Goal: Task Accomplishment & Management: Use online tool/utility

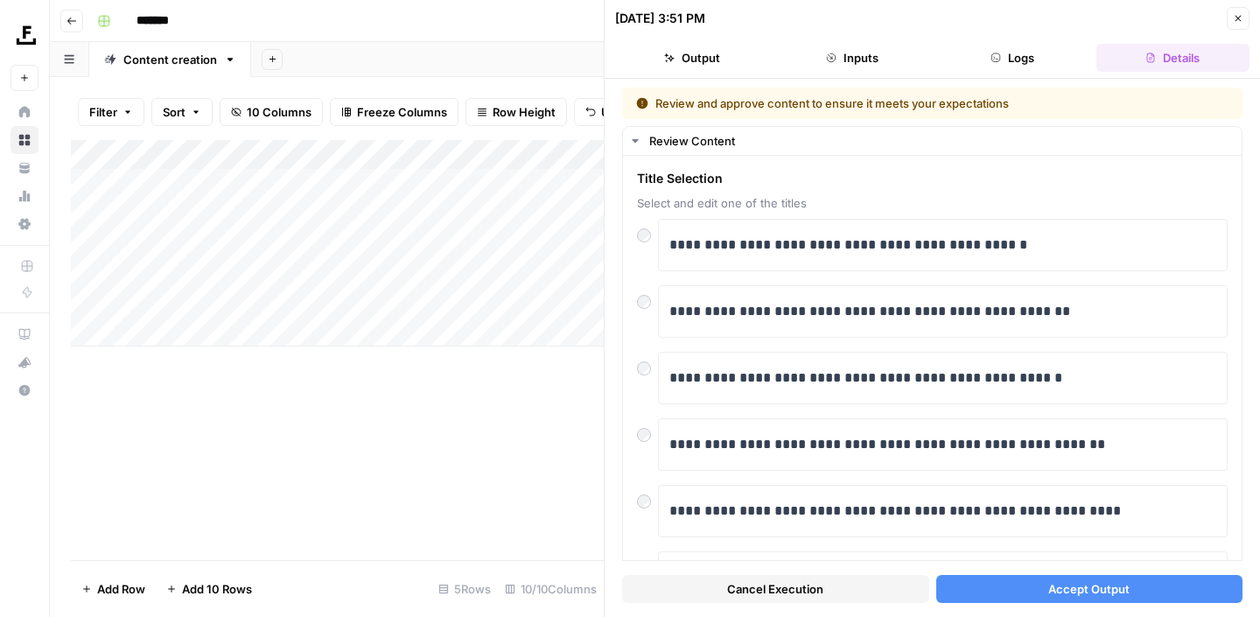
scroll to position [127, 0]
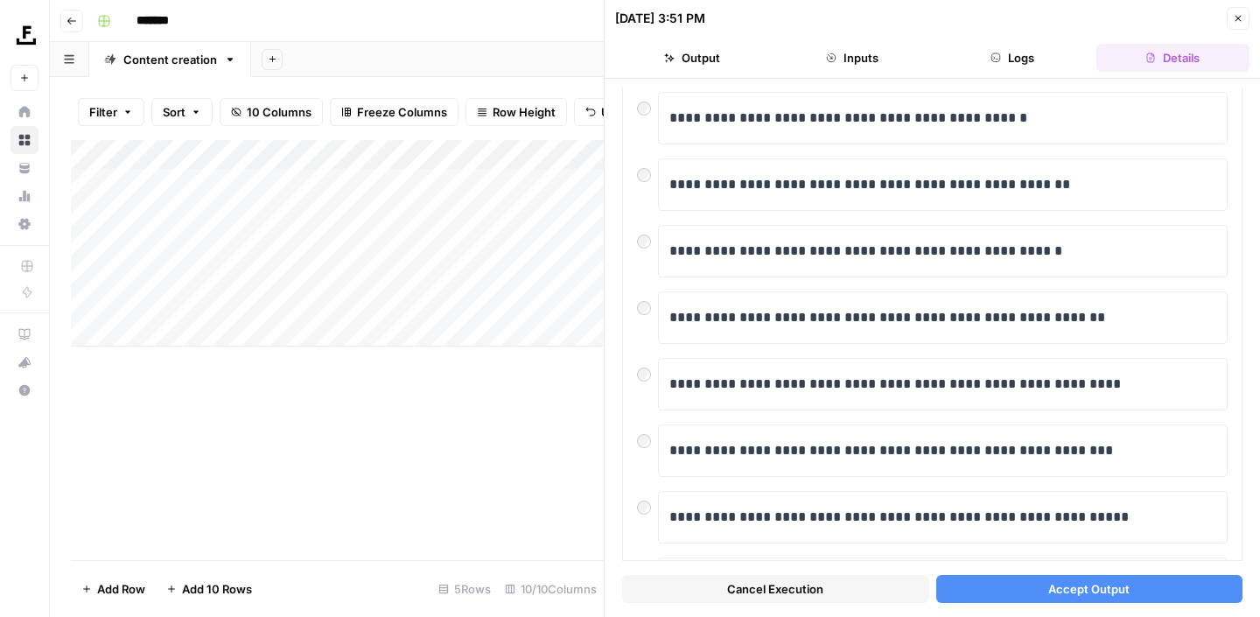
click at [1031, 590] on button "Accept Output" at bounding box center [1089, 589] width 307 height 28
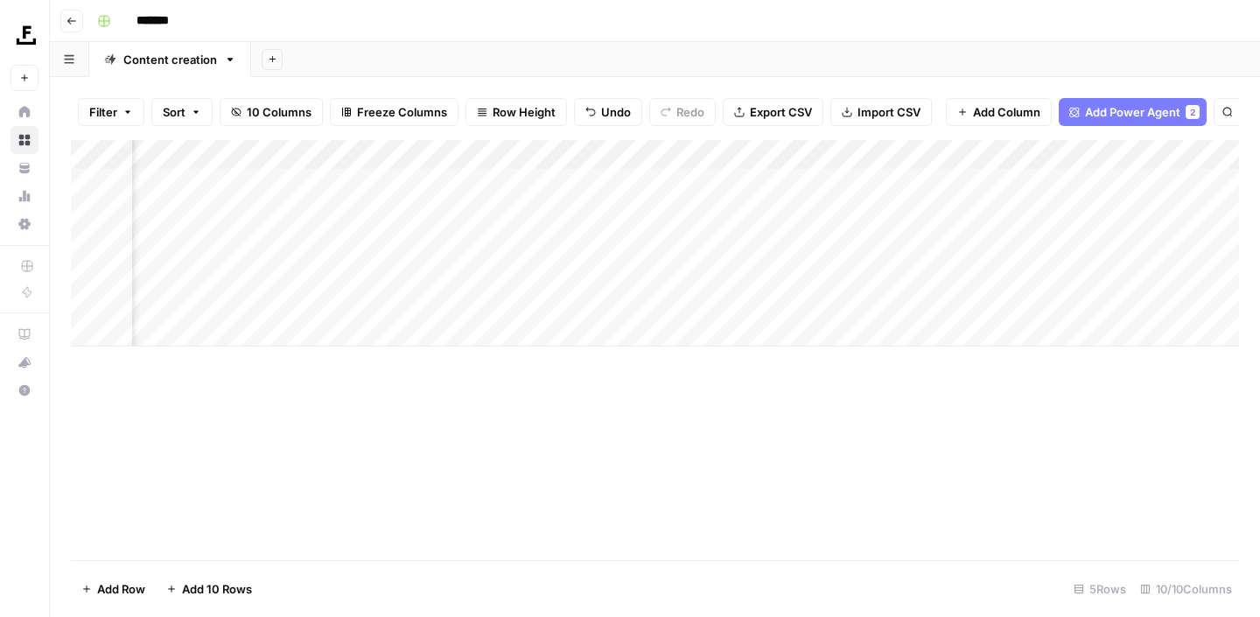
scroll to position [0, 313]
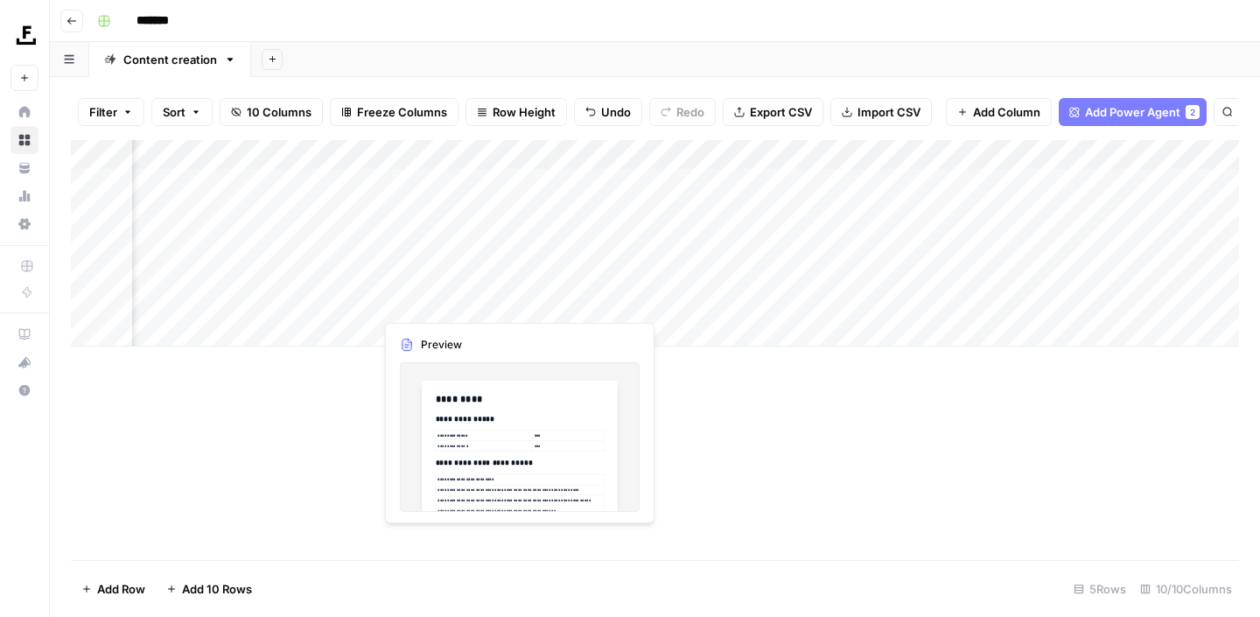
click at [476, 302] on div "Add Column" at bounding box center [655, 243] width 1168 height 206
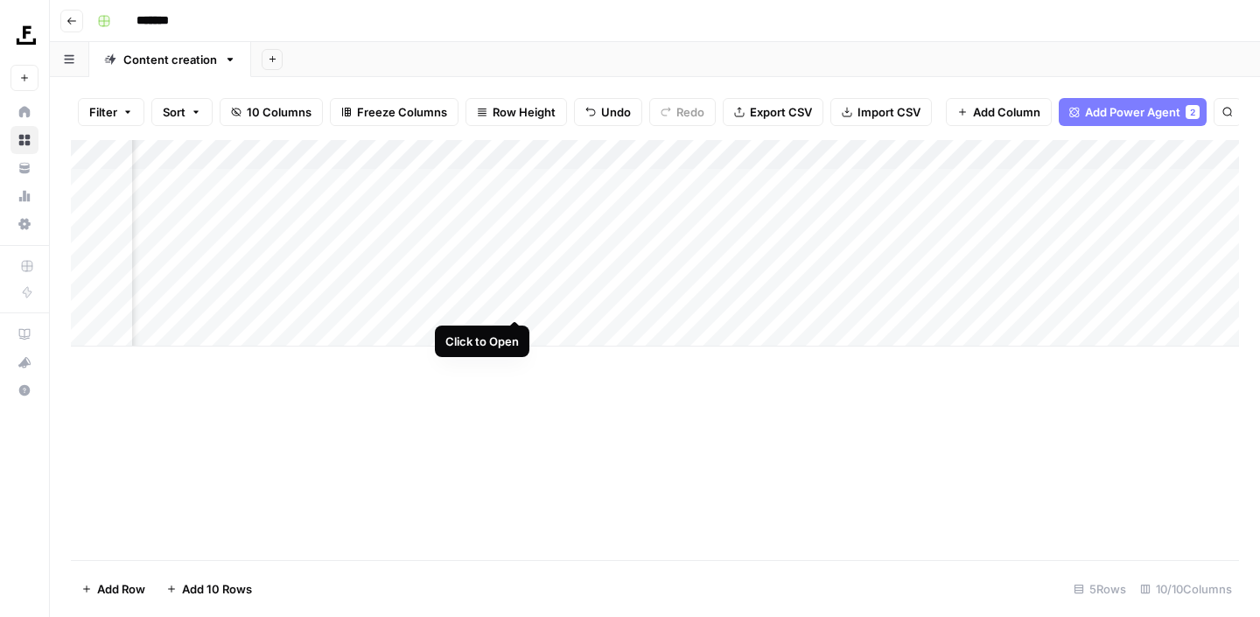
click at [514, 301] on div "Add Column" at bounding box center [655, 243] width 1168 height 206
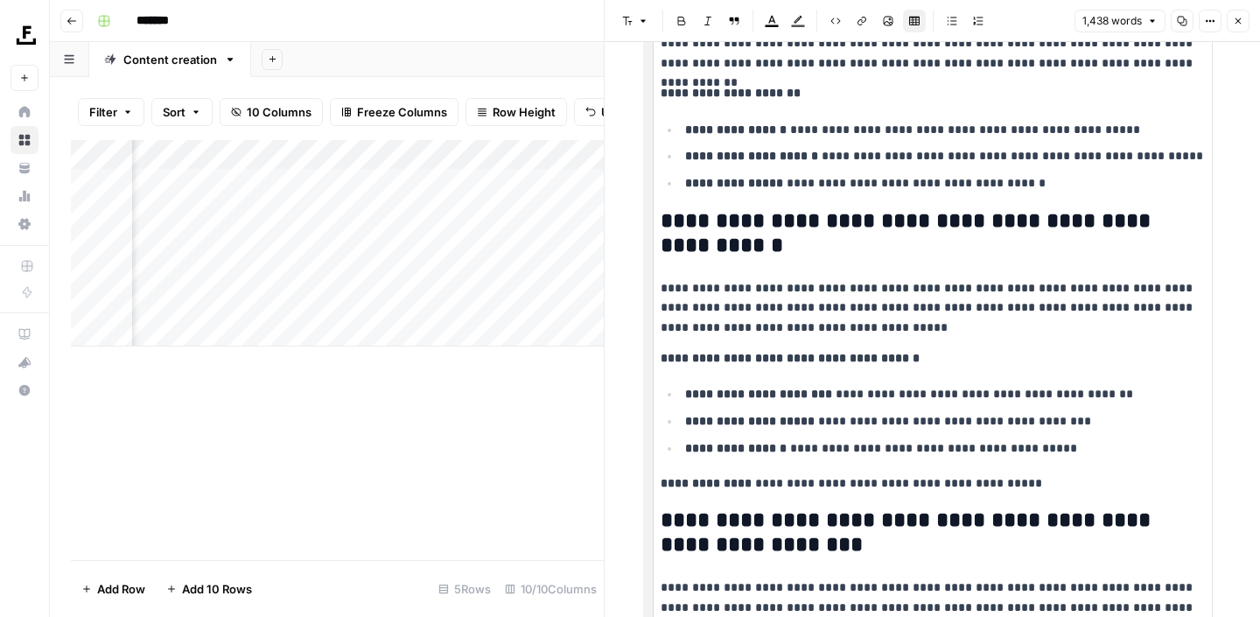
scroll to position [3337, 0]
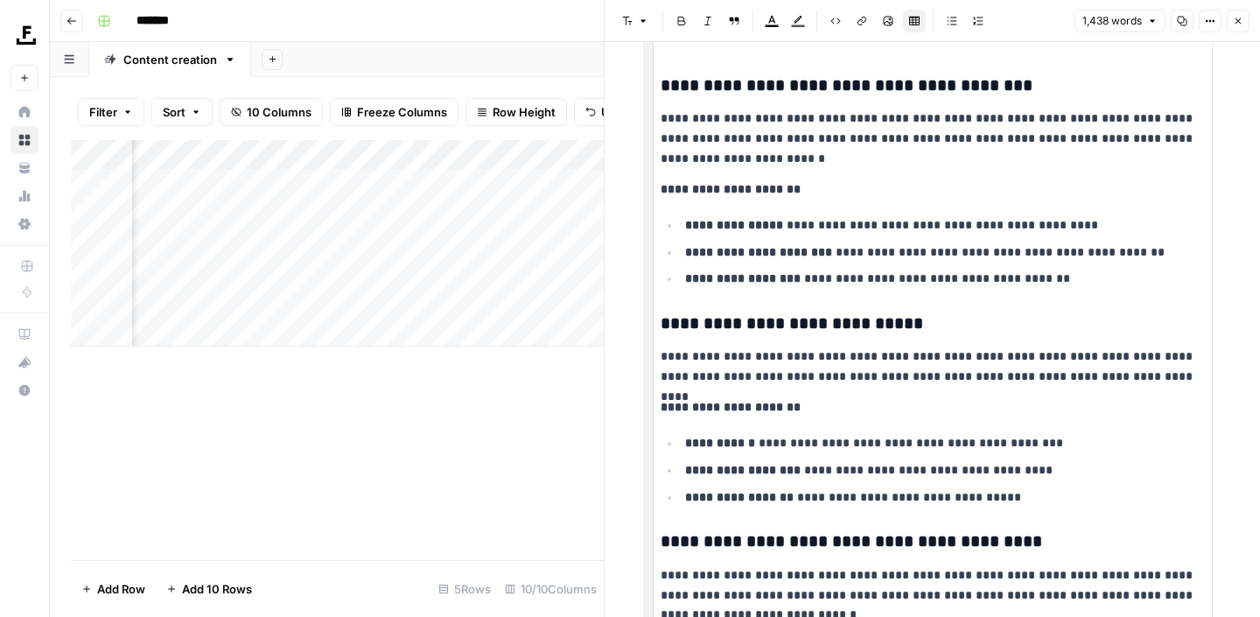
click at [1242, 21] on span "Close" at bounding box center [1242, 21] width 1 height 1
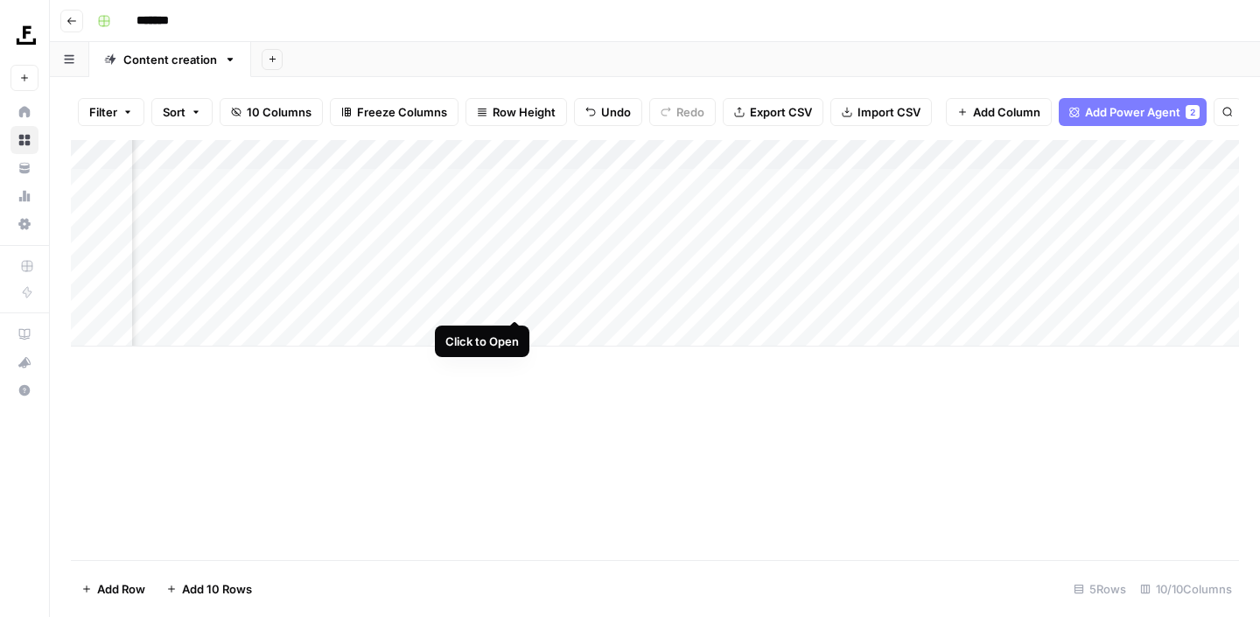
click at [518, 300] on div "Add Column" at bounding box center [655, 243] width 1168 height 206
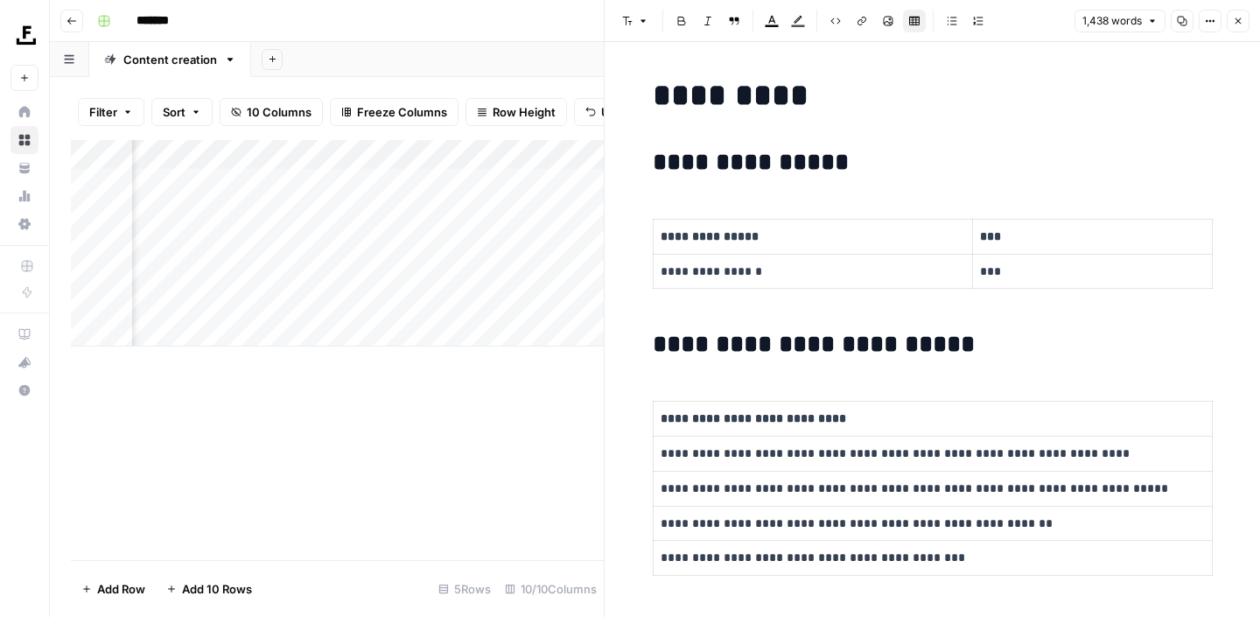
click at [338, 156] on div "Add Column" at bounding box center [337, 243] width 533 height 206
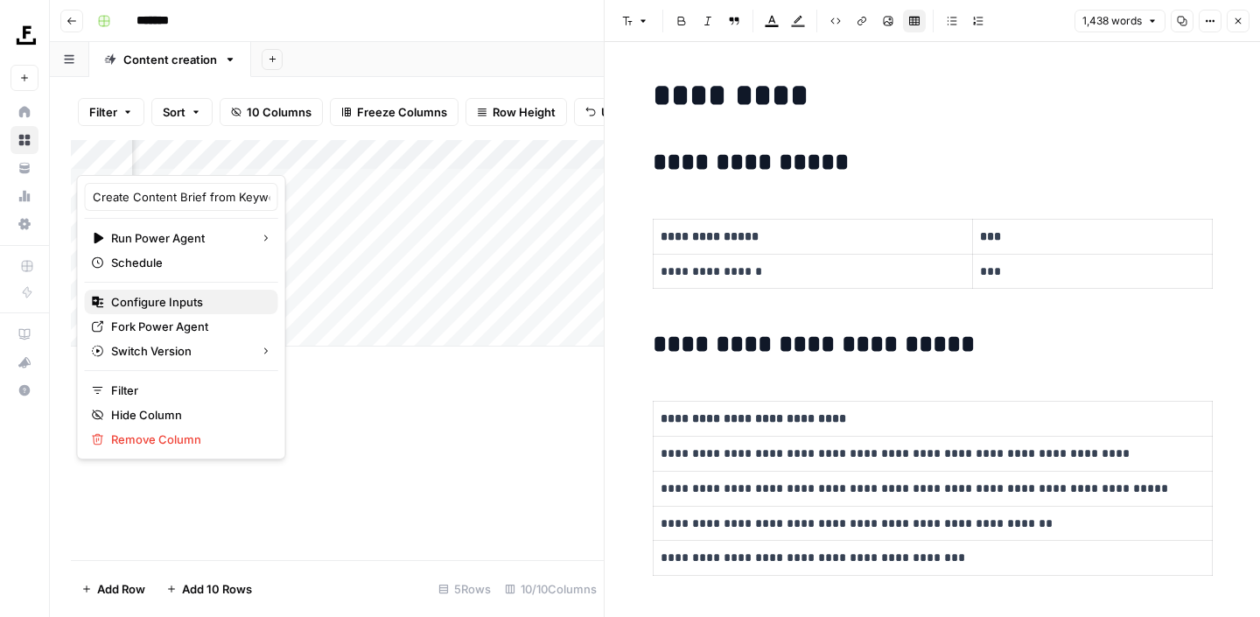
click at [190, 303] on span "Configure Inputs" at bounding box center [187, 301] width 153 height 17
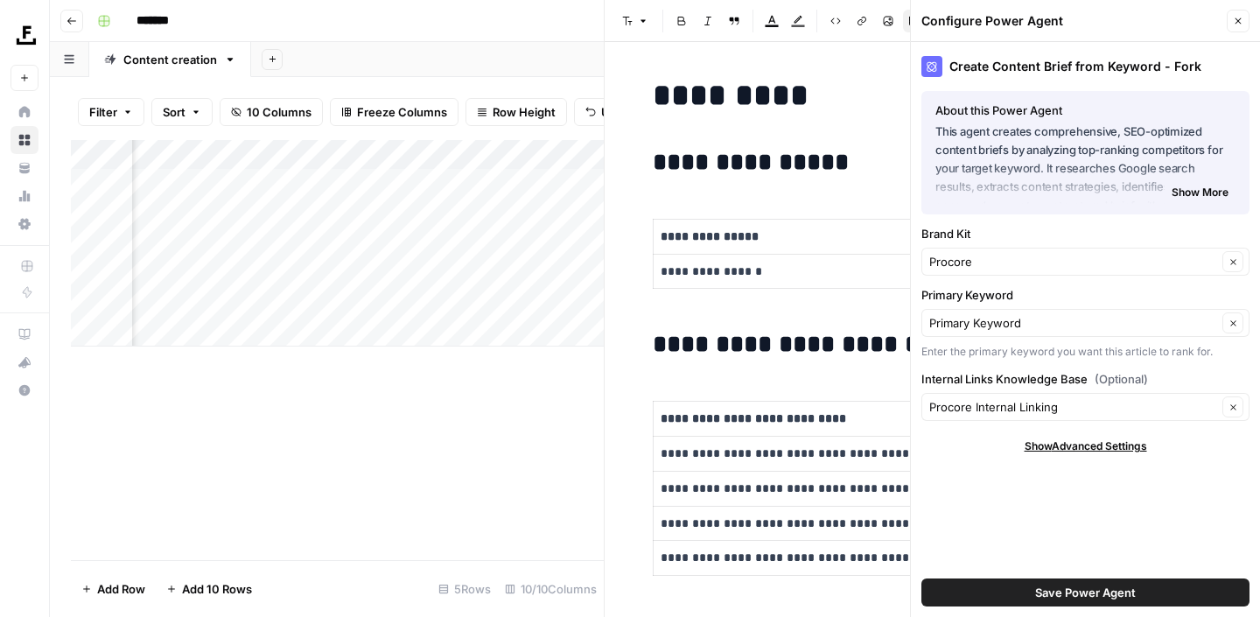
click at [343, 514] on div "Add Column" at bounding box center [337, 350] width 533 height 420
click at [1243, 17] on button "Close" at bounding box center [1238, 21] width 23 height 23
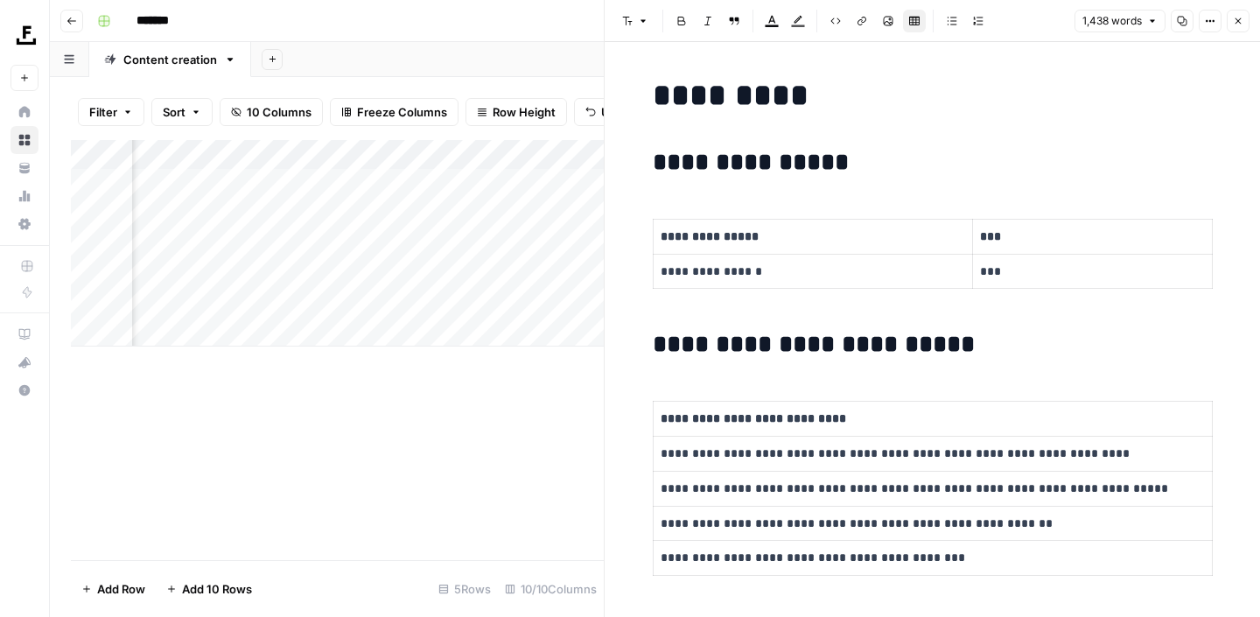
click at [1240, 24] on icon "button" at bounding box center [1238, 21] width 10 height 10
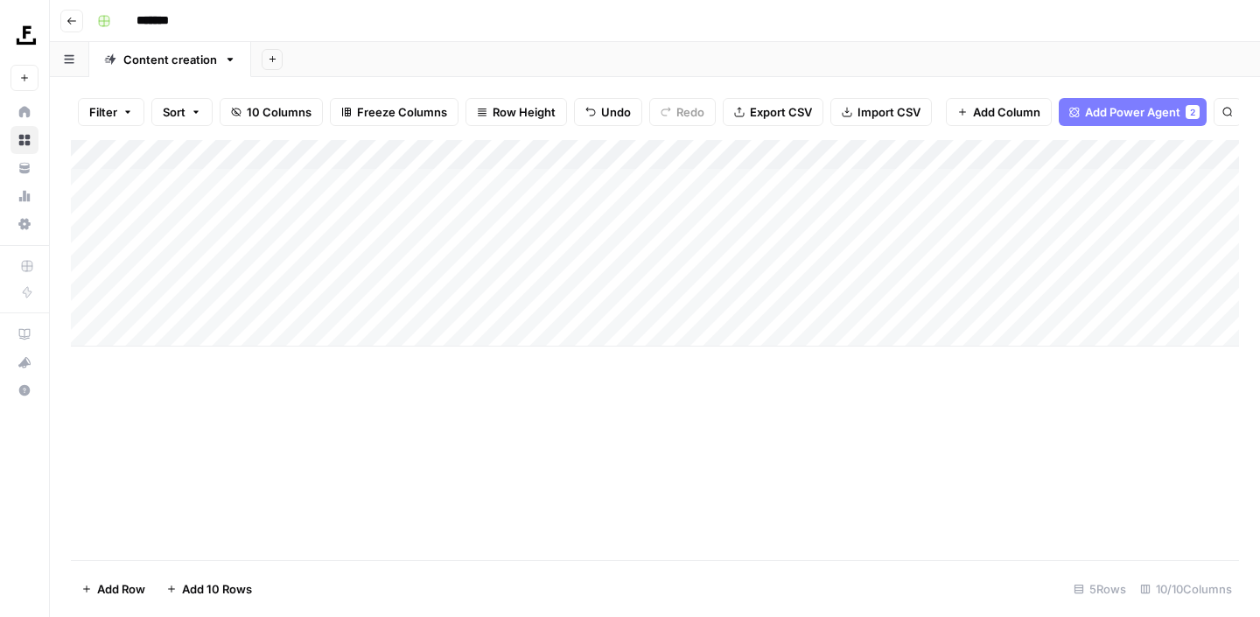
click at [829, 304] on div "Add Column" at bounding box center [655, 243] width 1168 height 206
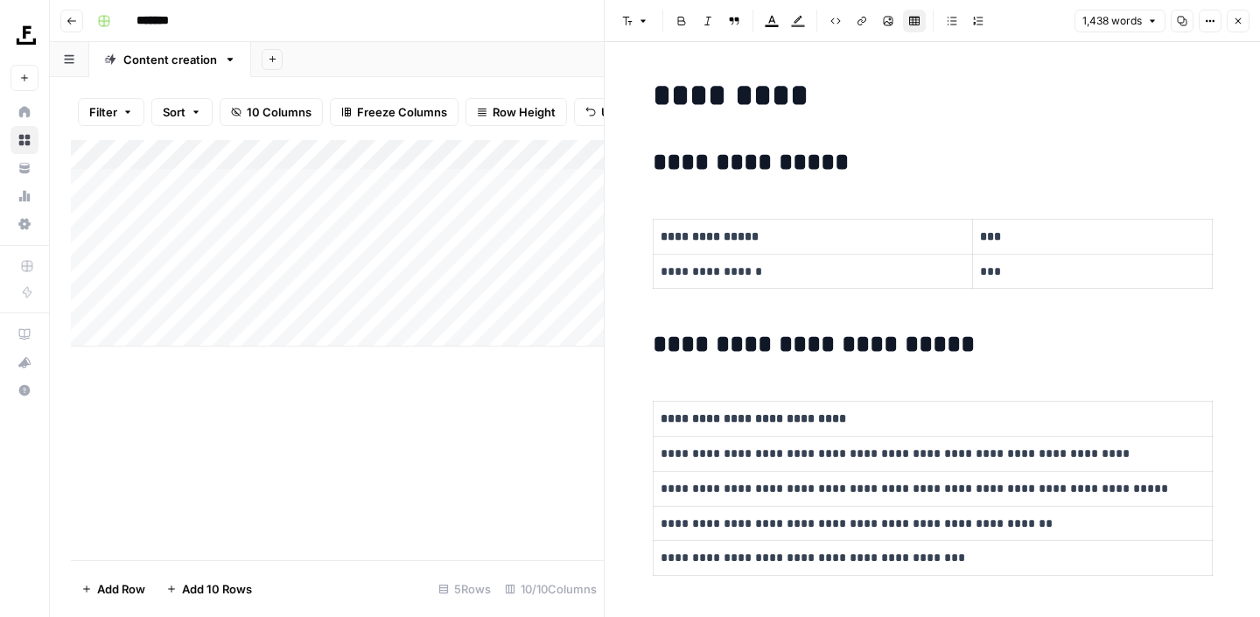
click at [1235, 17] on icon "button" at bounding box center [1238, 21] width 10 height 10
